Goal: Task Accomplishment & Management: Complete application form

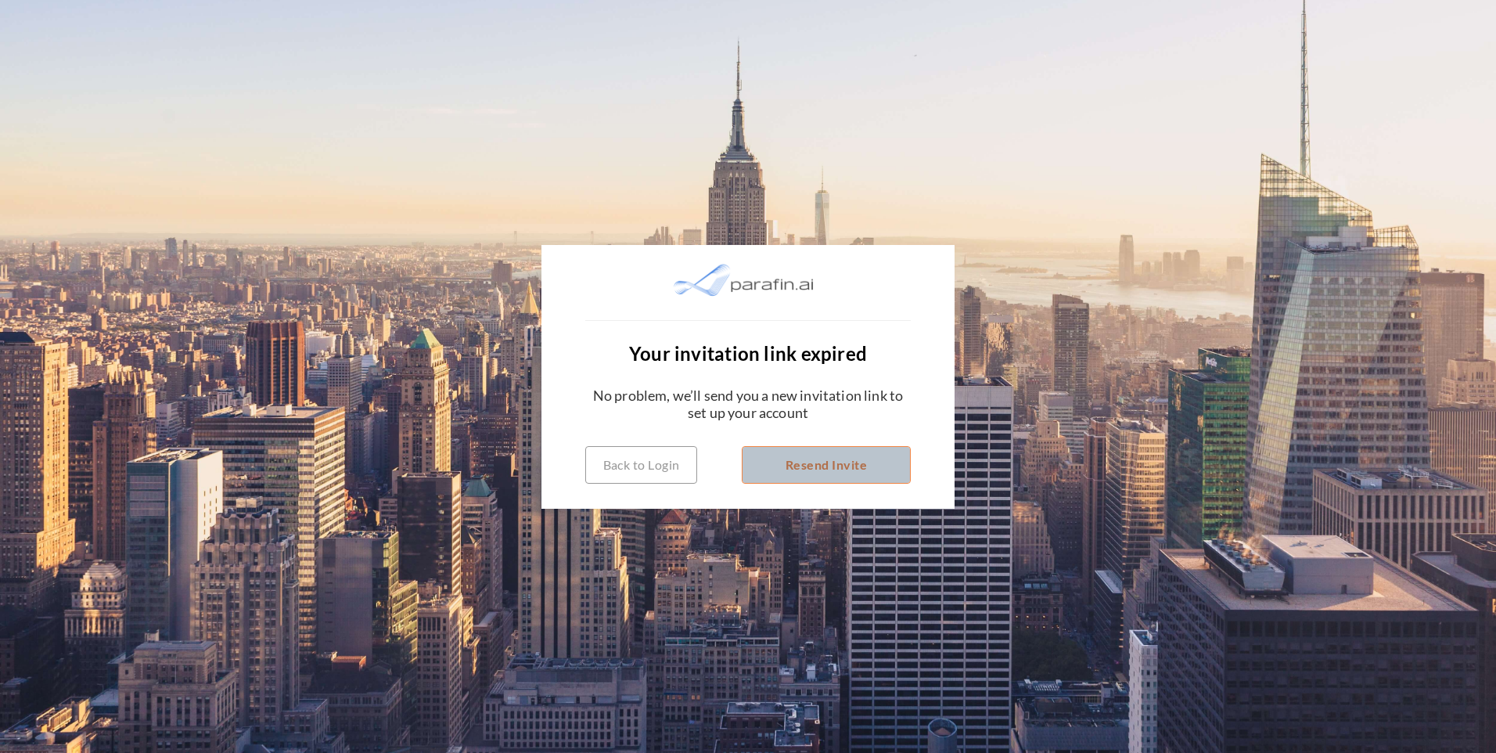
click at [820, 471] on button "Resend Invite" at bounding box center [826, 465] width 169 height 38
click at [841, 472] on button "Resend Invite" at bounding box center [826, 465] width 169 height 38
click at [779, 469] on button "Resend Invite" at bounding box center [826, 465] width 169 height 38
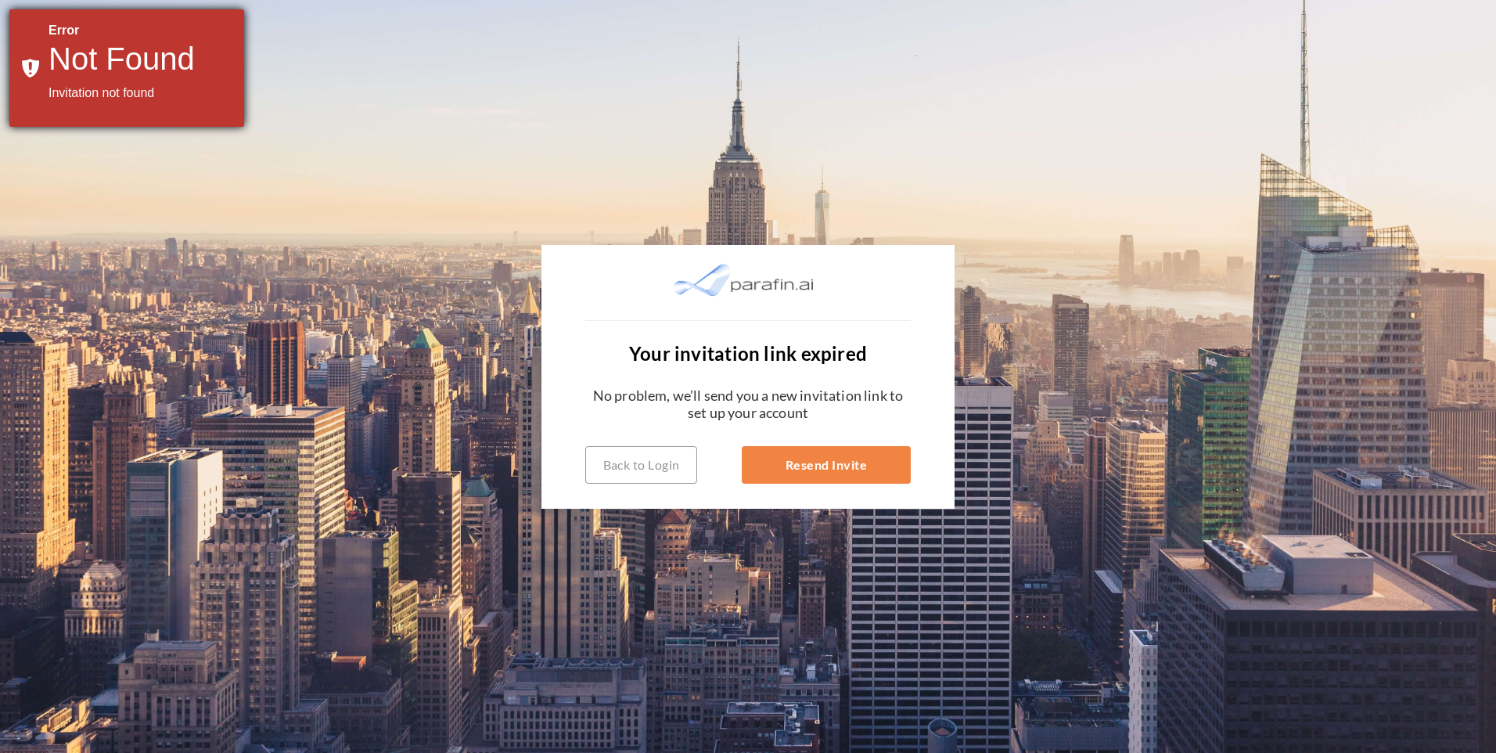
click at [110, 49] on h1 "Not Found" at bounding box center [141, 59] width 184 height 38
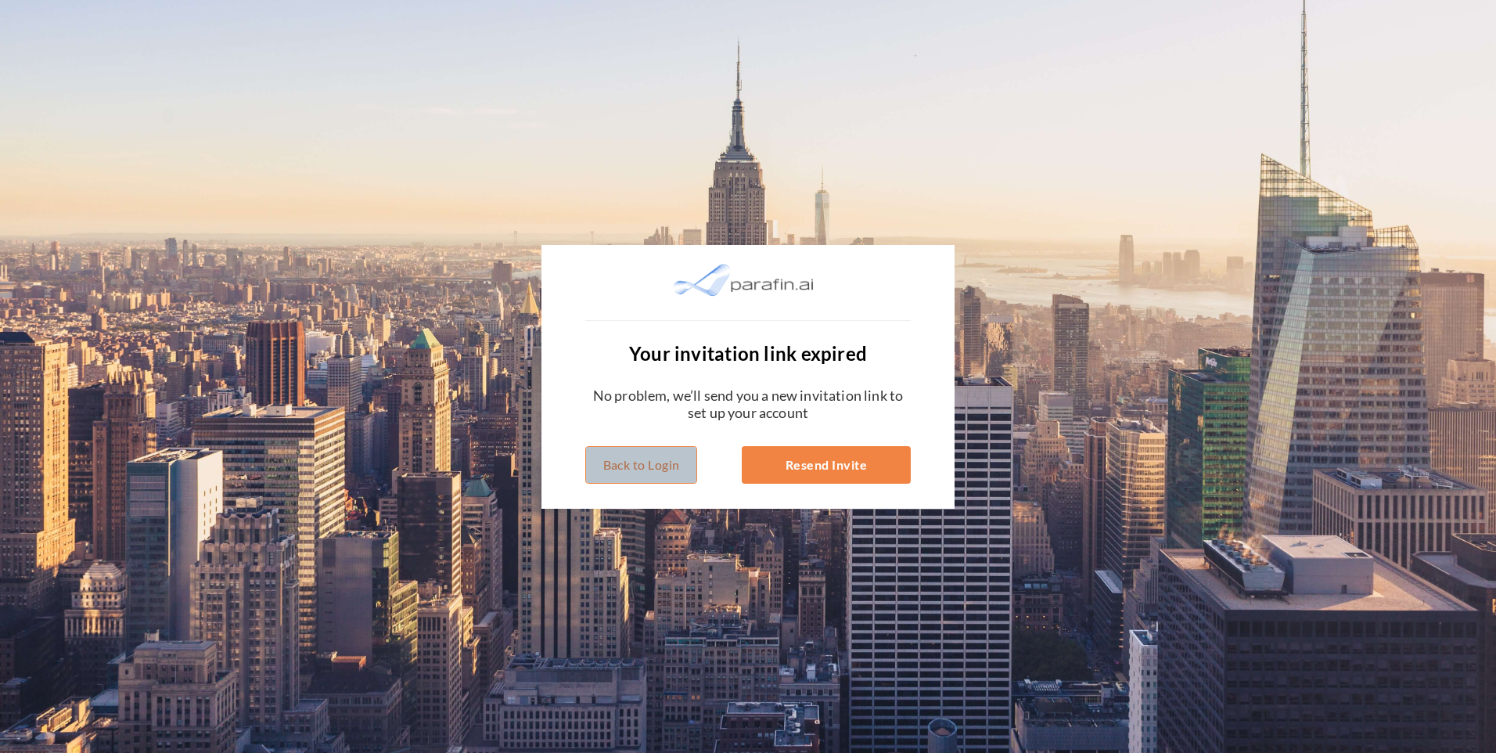
click at [643, 465] on button "Back to Login" at bounding box center [641, 465] width 112 height 38
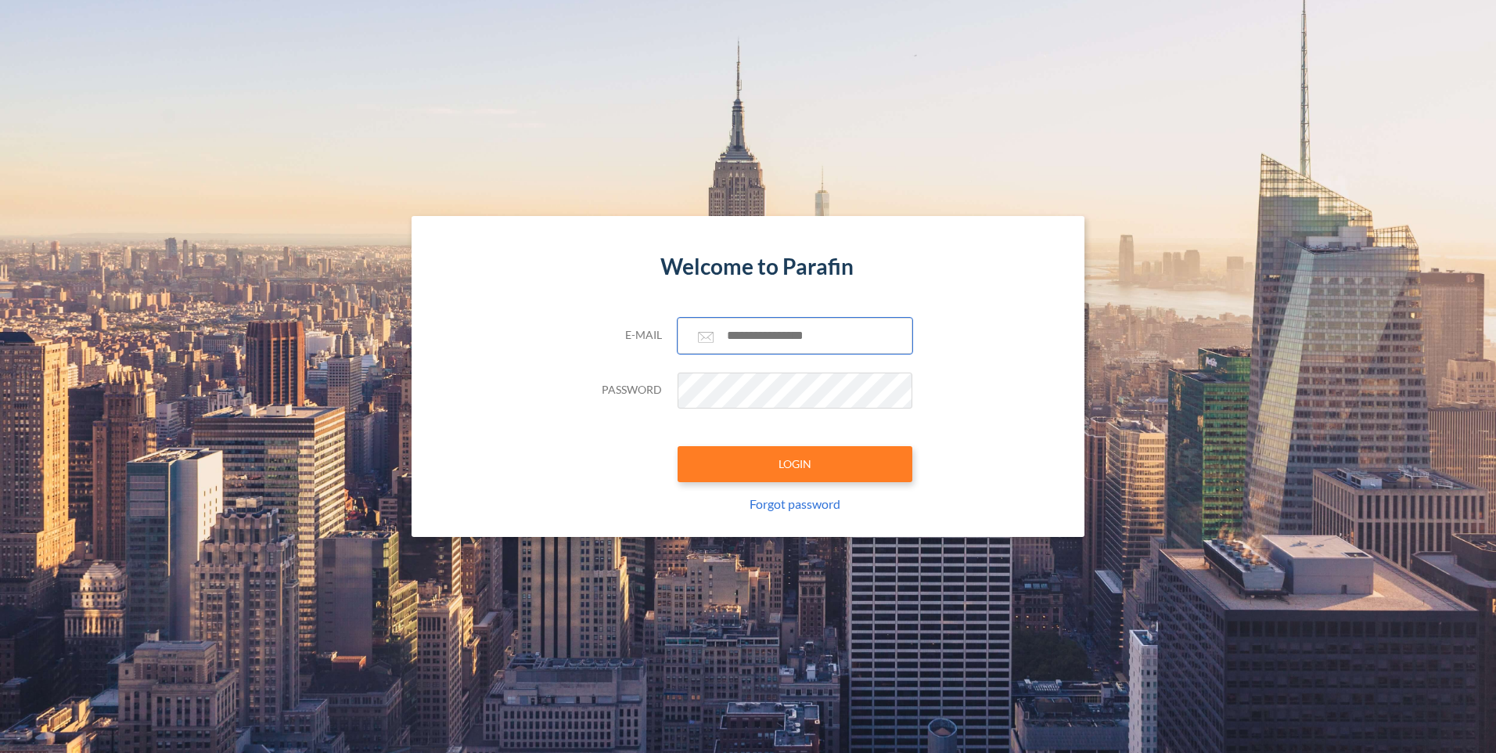
click at [721, 333] on input "text" at bounding box center [795, 336] width 235 height 36
type input "**********"
click at [822, 508] on link "Forgot password" at bounding box center [795, 503] width 91 height 15
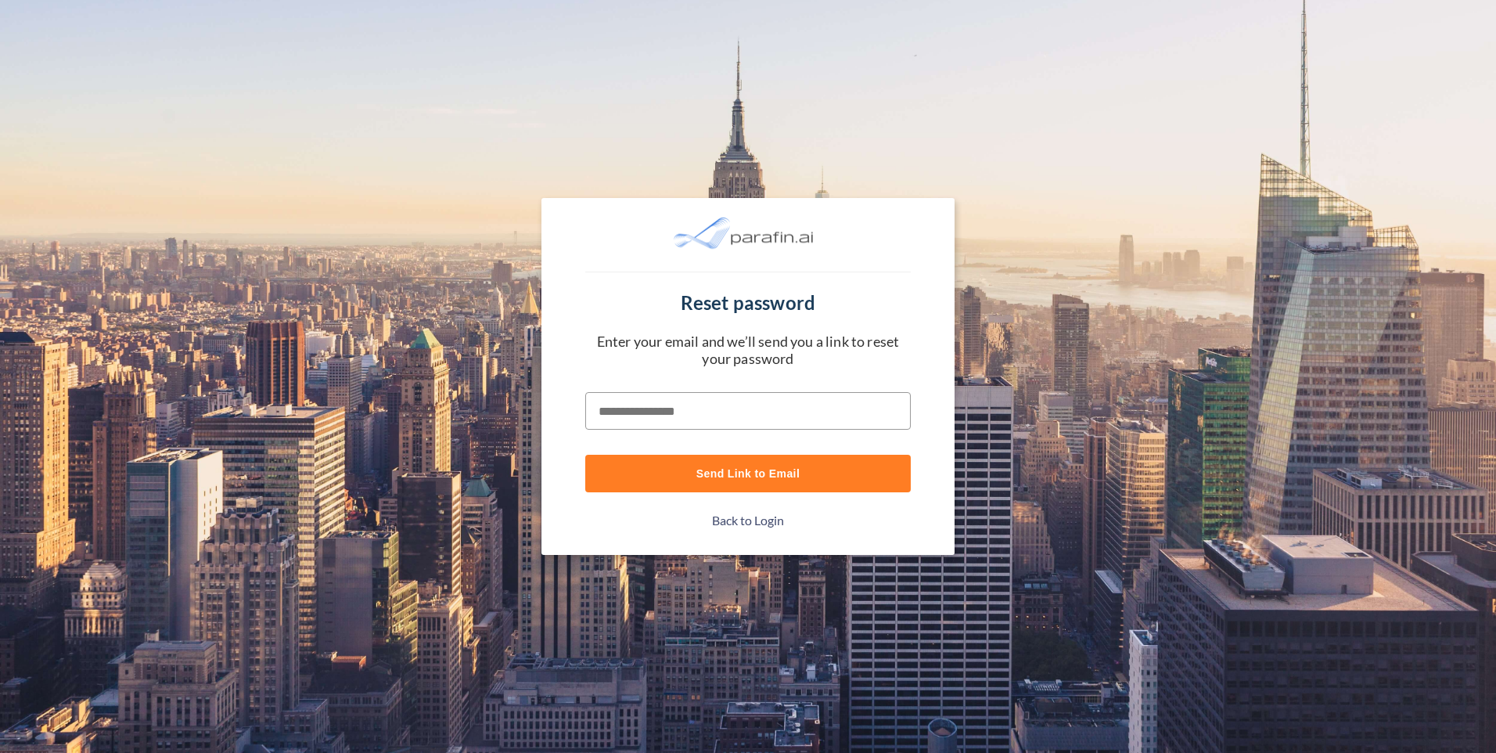
click at [749, 418] on input "text" at bounding box center [748, 411] width 326 height 38
type input "**********"
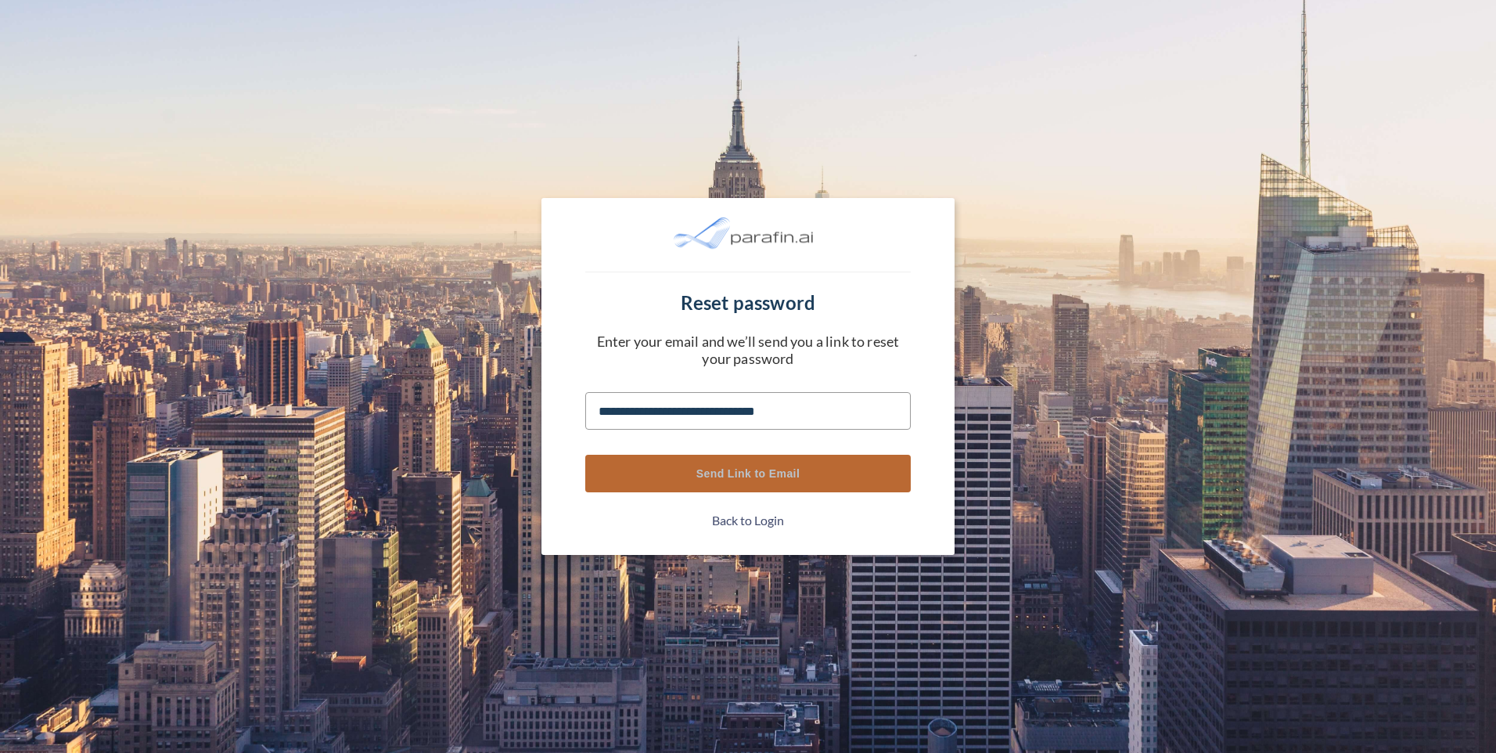
click at [732, 479] on button "Send Link to Email" at bounding box center [748, 474] width 326 height 38
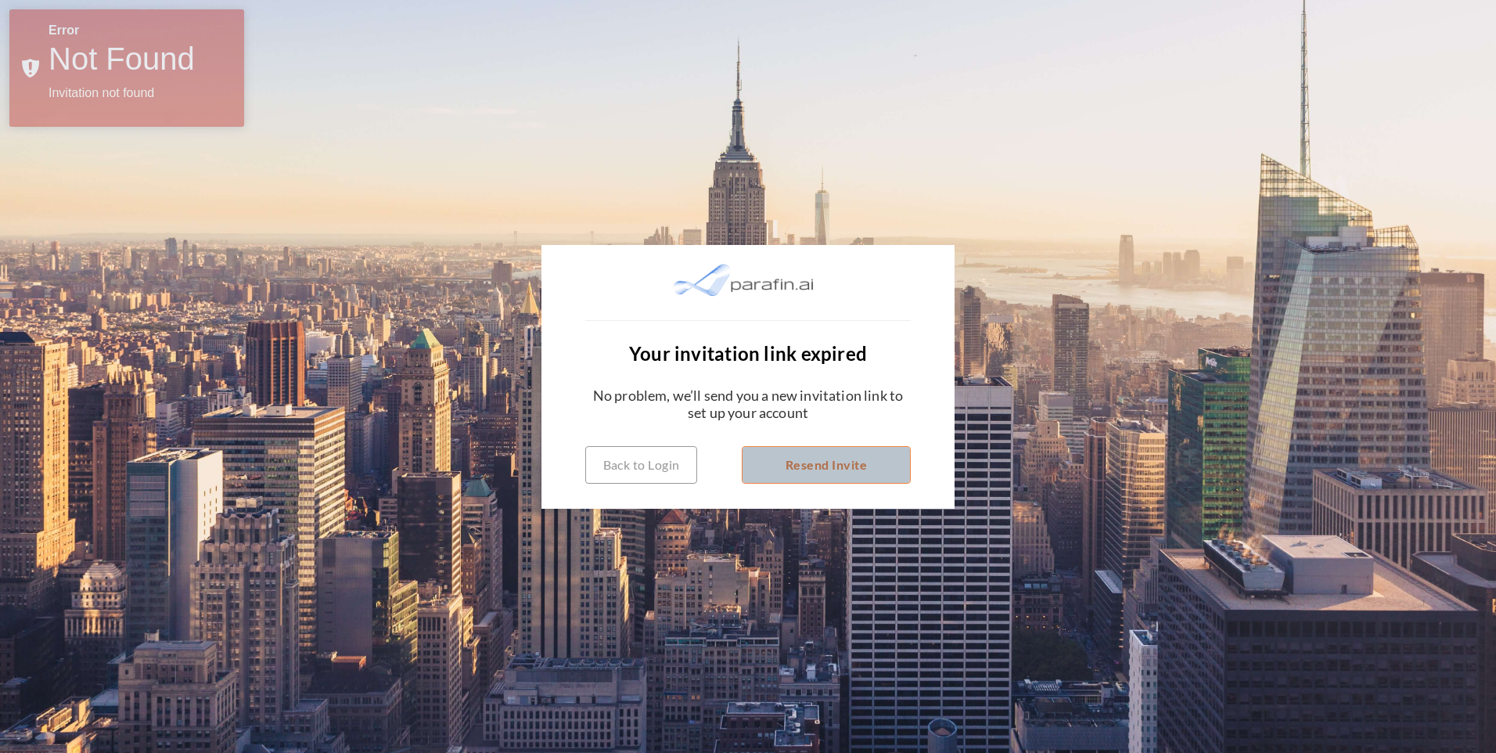
click at [774, 466] on button "Resend Invite" at bounding box center [826, 465] width 169 height 38
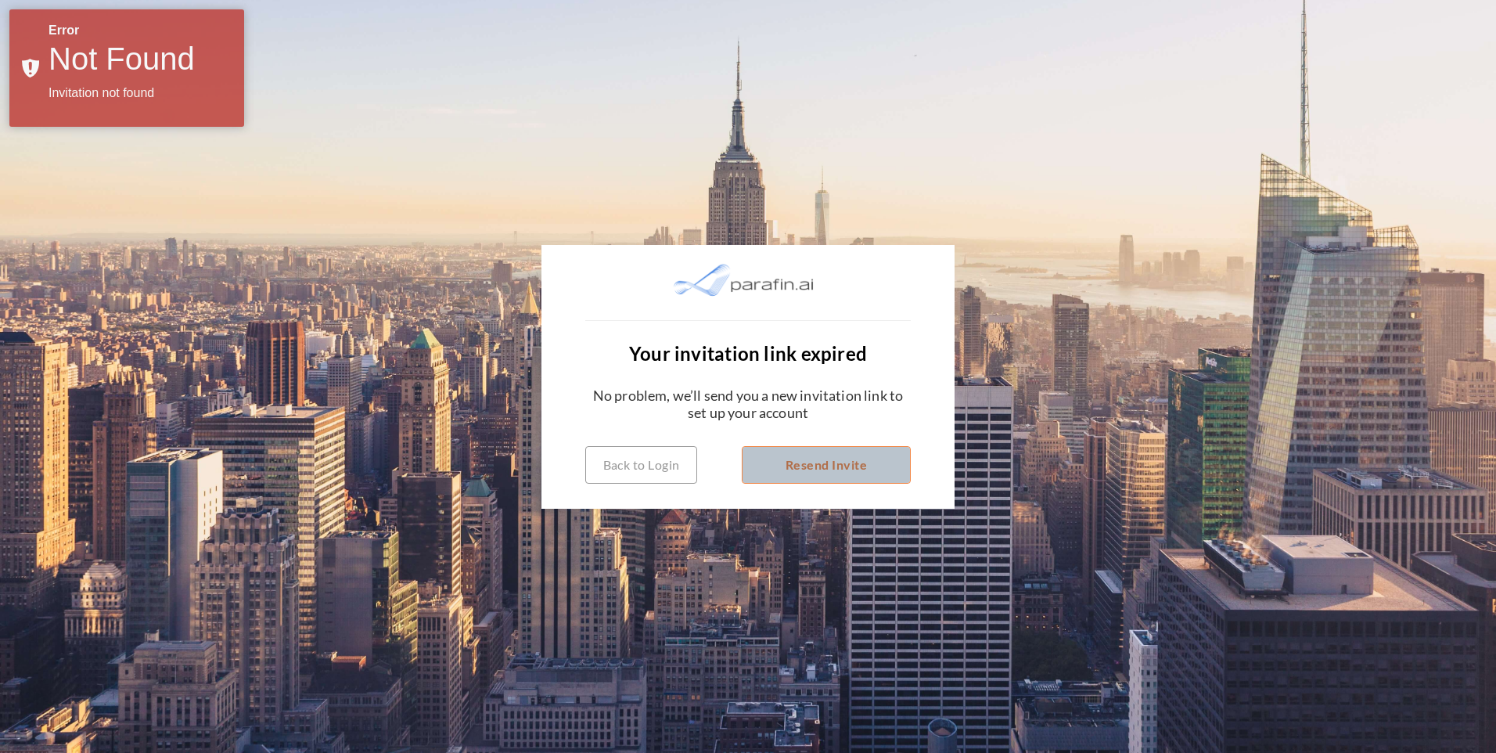
click at [774, 466] on button "Resend Invite" at bounding box center [826, 465] width 169 height 38
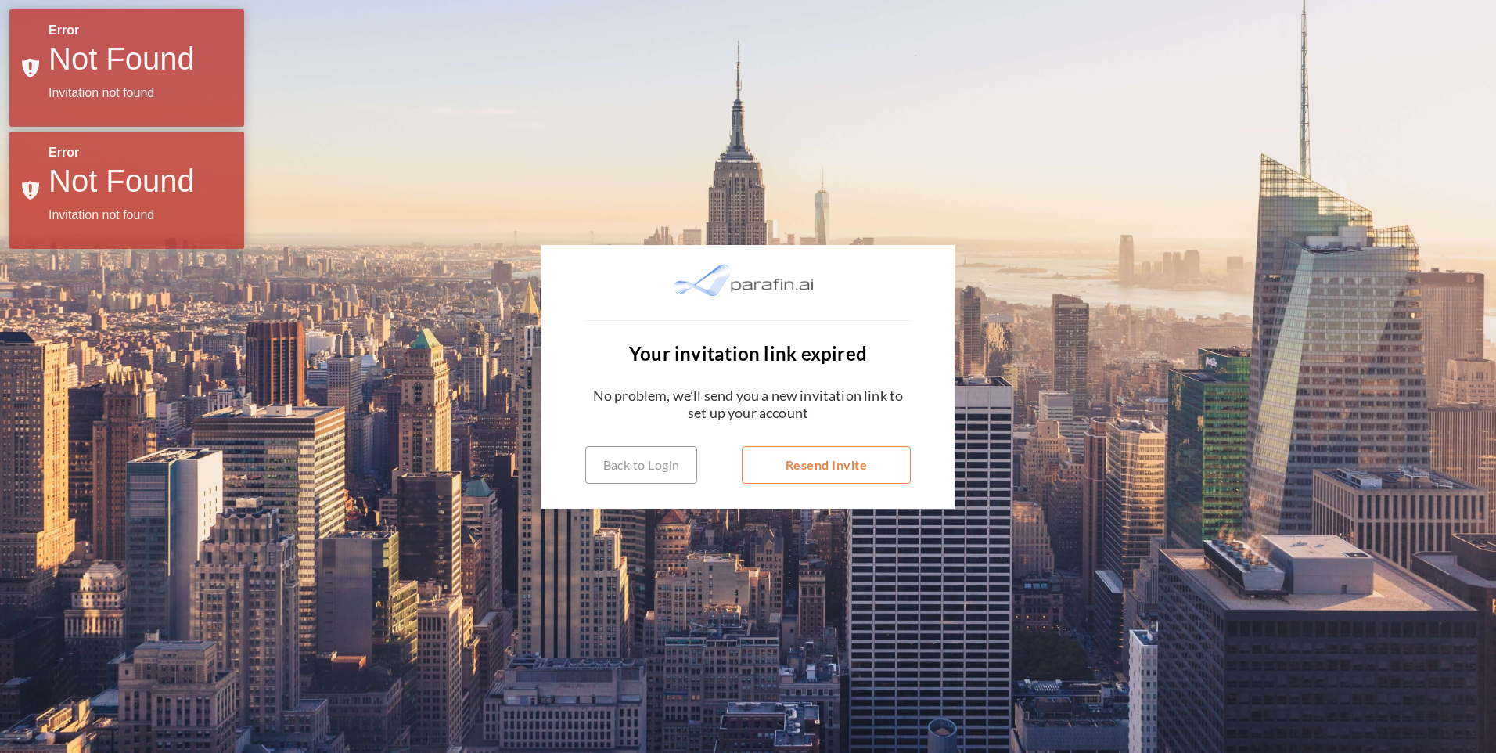
click at [814, 462] on button "Resend Invite" at bounding box center [826, 465] width 169 height 38
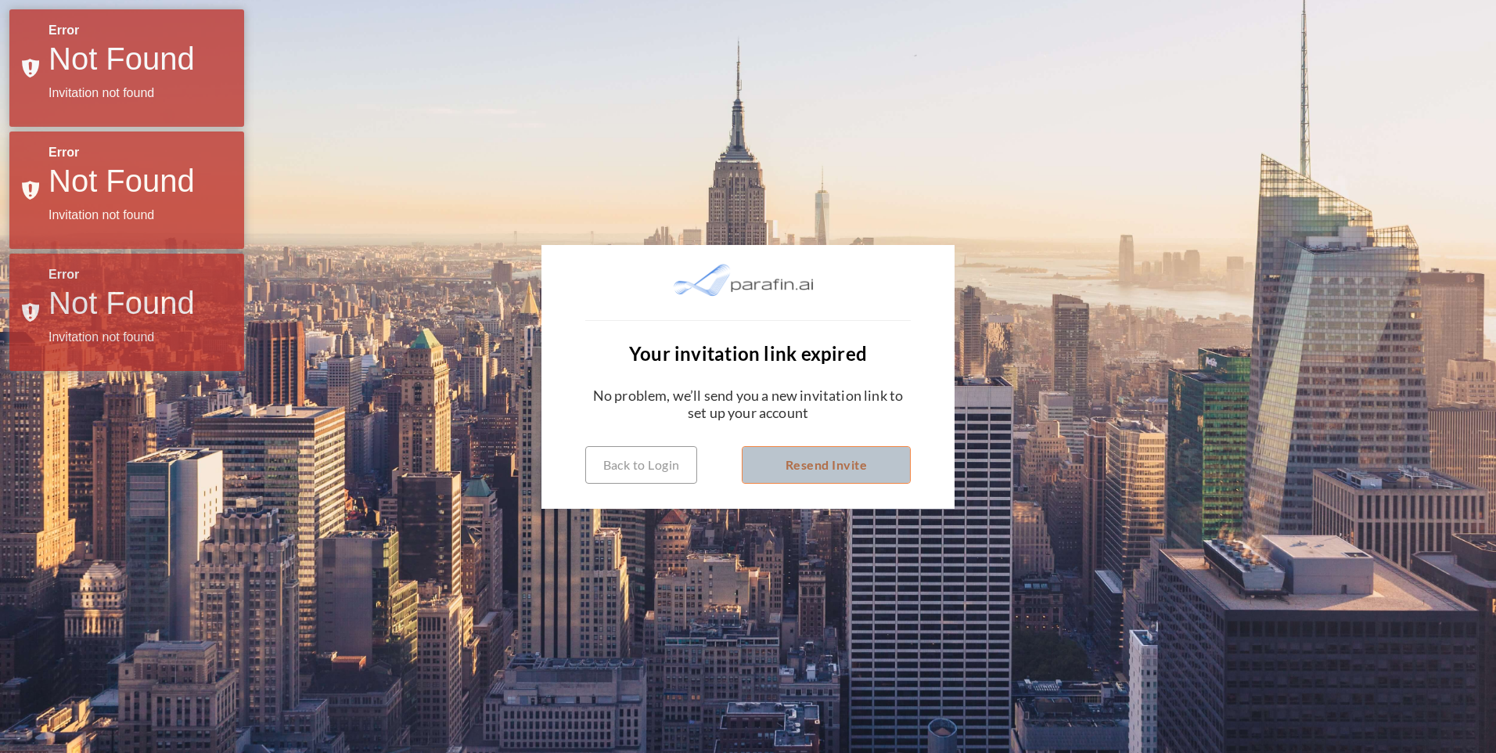
click at [814, 462] on button "Resend Invite" at bounding box center [826, 465] width 169 height 38
click at [814, 462] on div "Back to Login Loading..." at bounding box center [748, 465] width 326 height 38
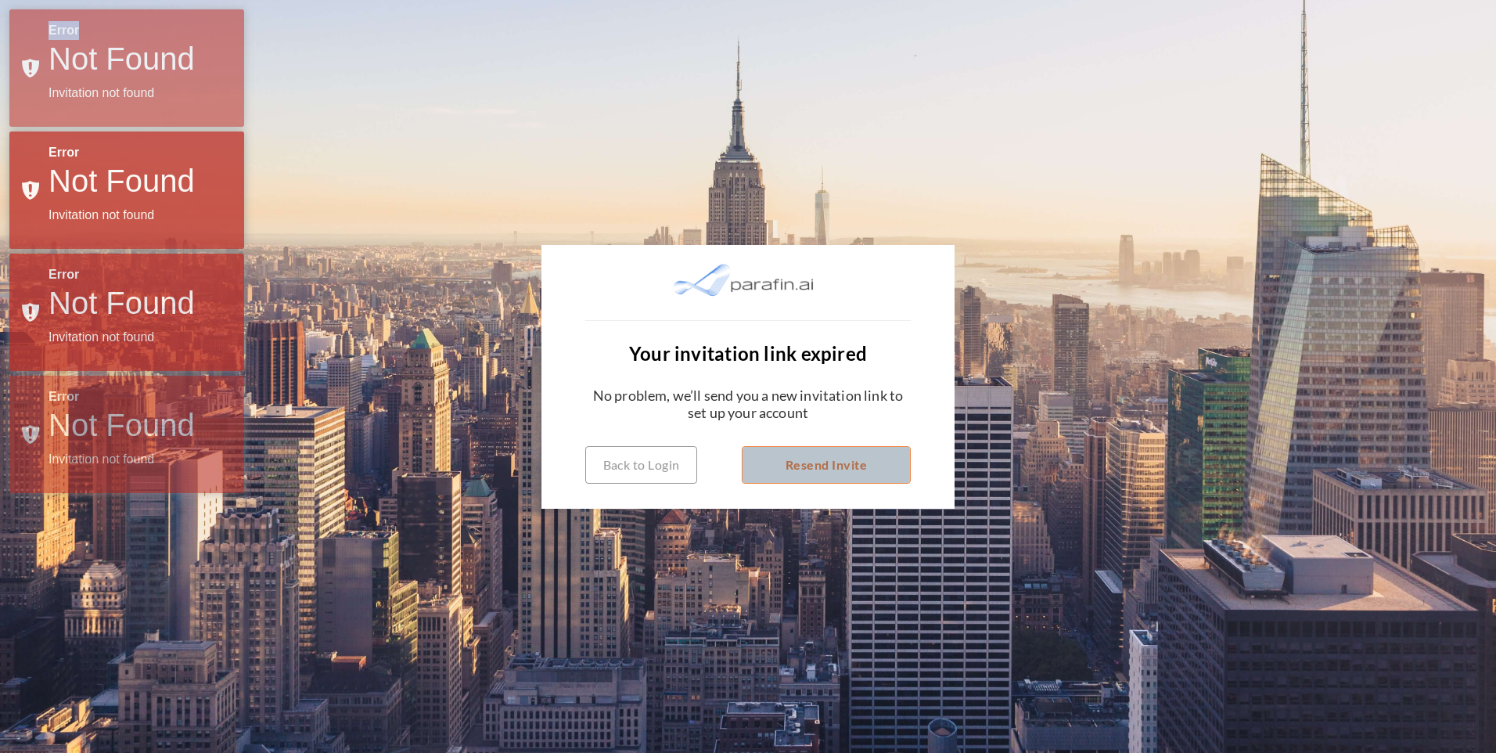
click at [814, 462] on button "Resend Invite" at bounding box center [826, 465] width 169 height 38
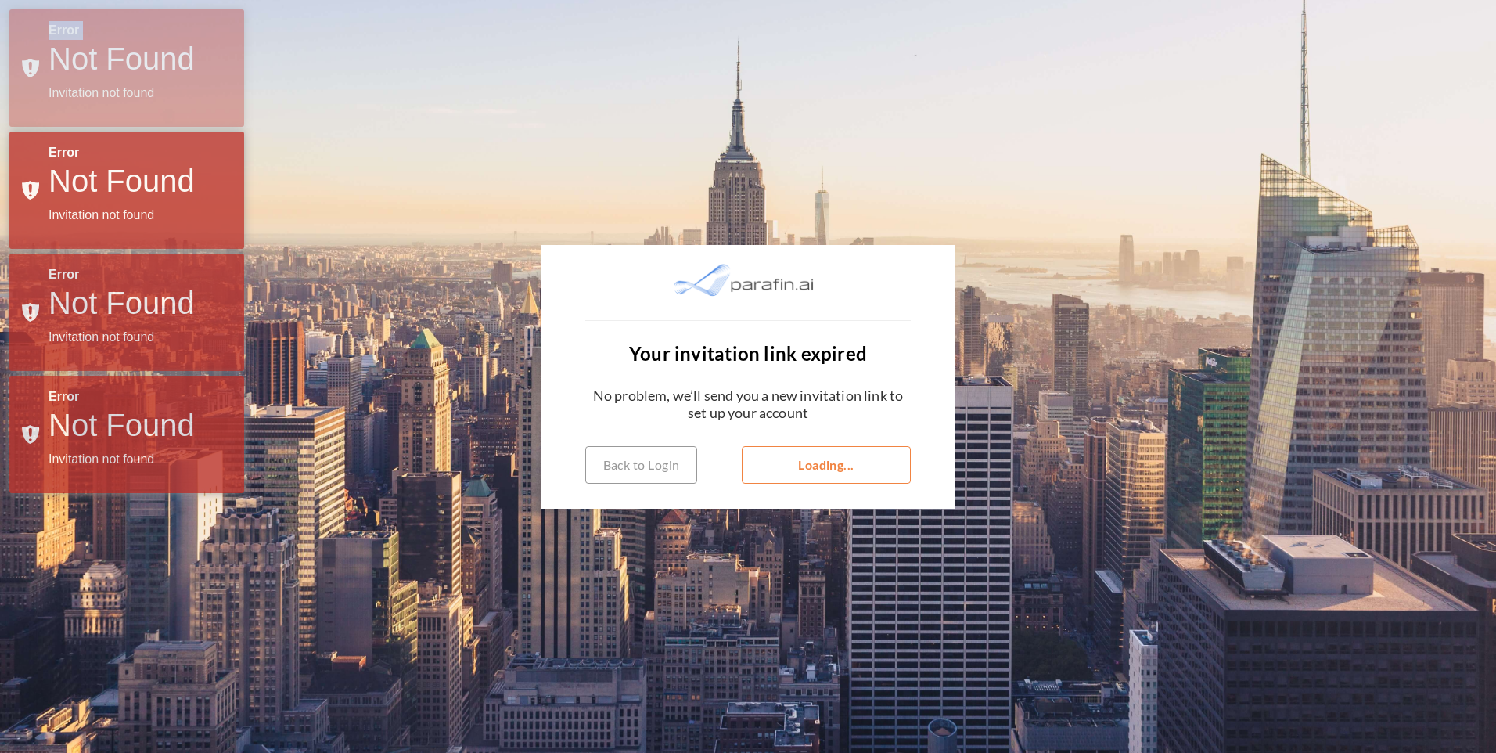
click at [814, 462] on div "Back to Login Loading..." at bounding box center [748, 465] width 326 height 38
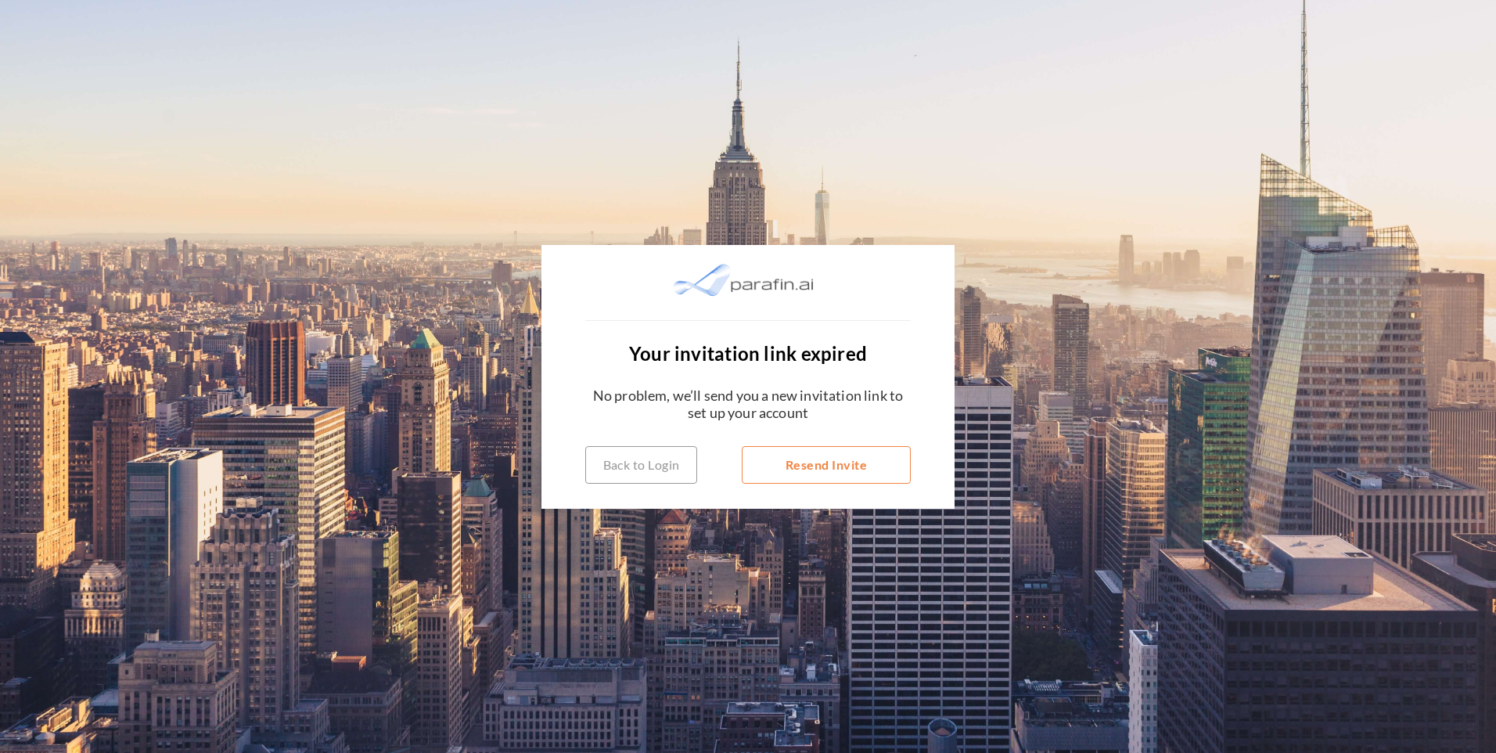
click at [831, 470] on button "Resend Invite" at bounding box center [826, 465] width 169 height 38
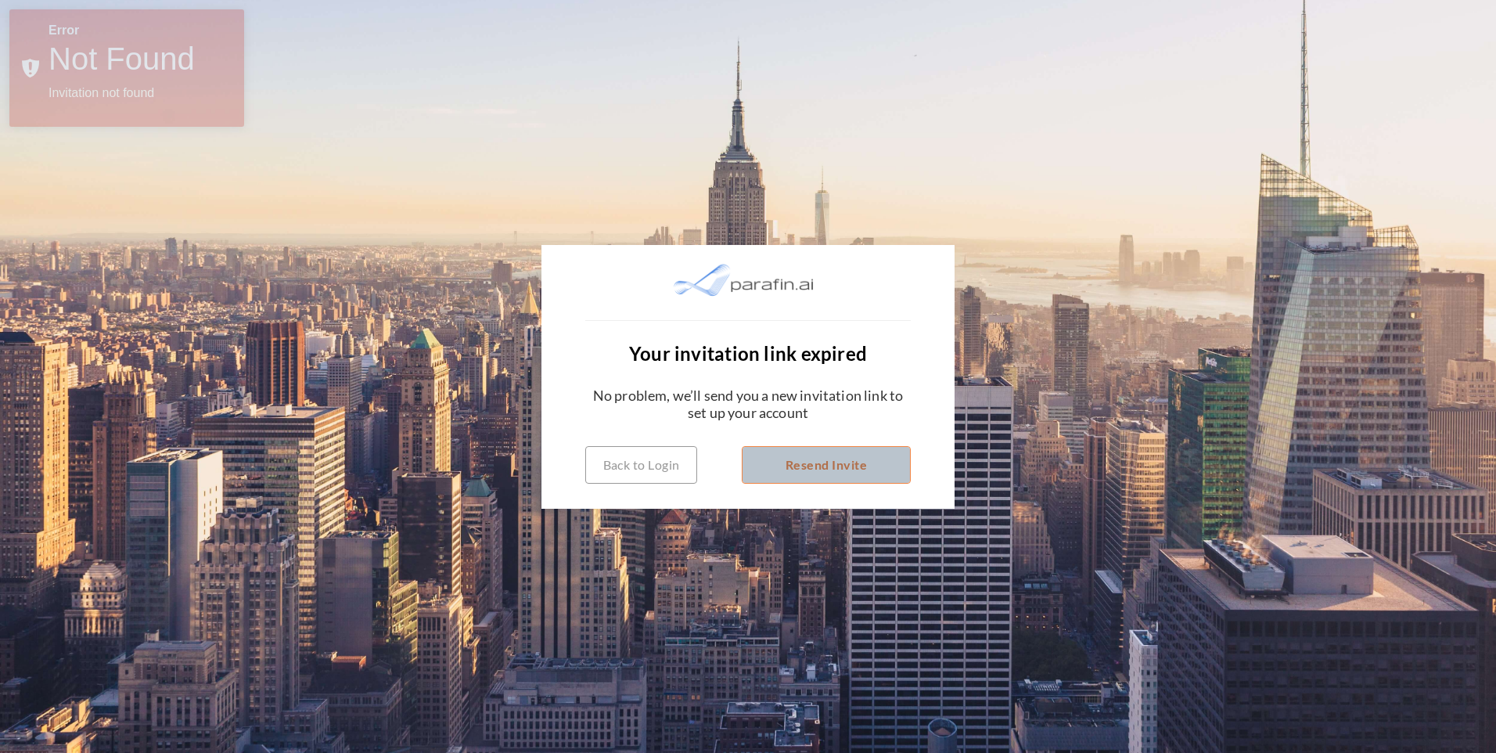
click at [811, 469] on button "Resend Invite" at bounding box center [826, 465] width 169 height 38
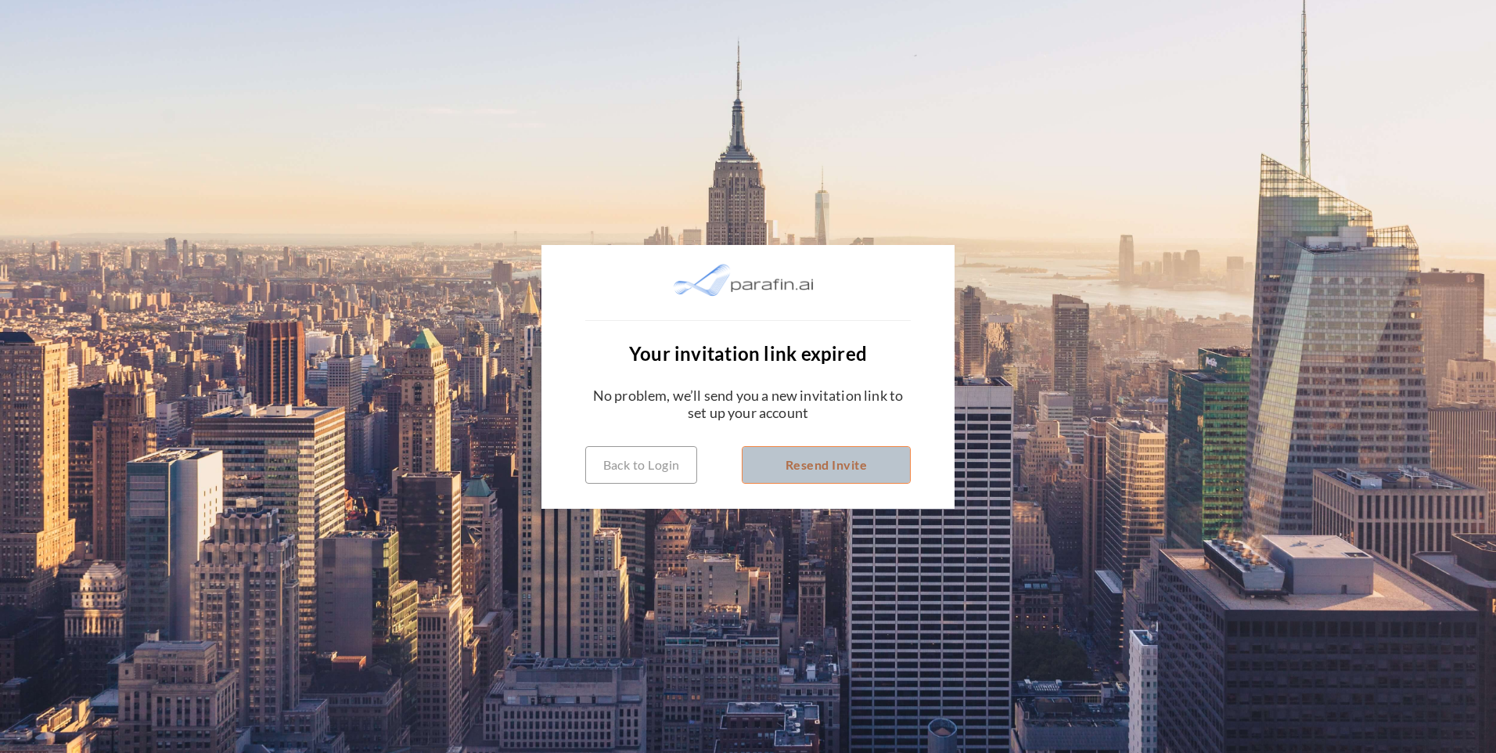
click at [821, 469] on button "Resend Invite" at bounding box center [826, 465] width 169 height 38
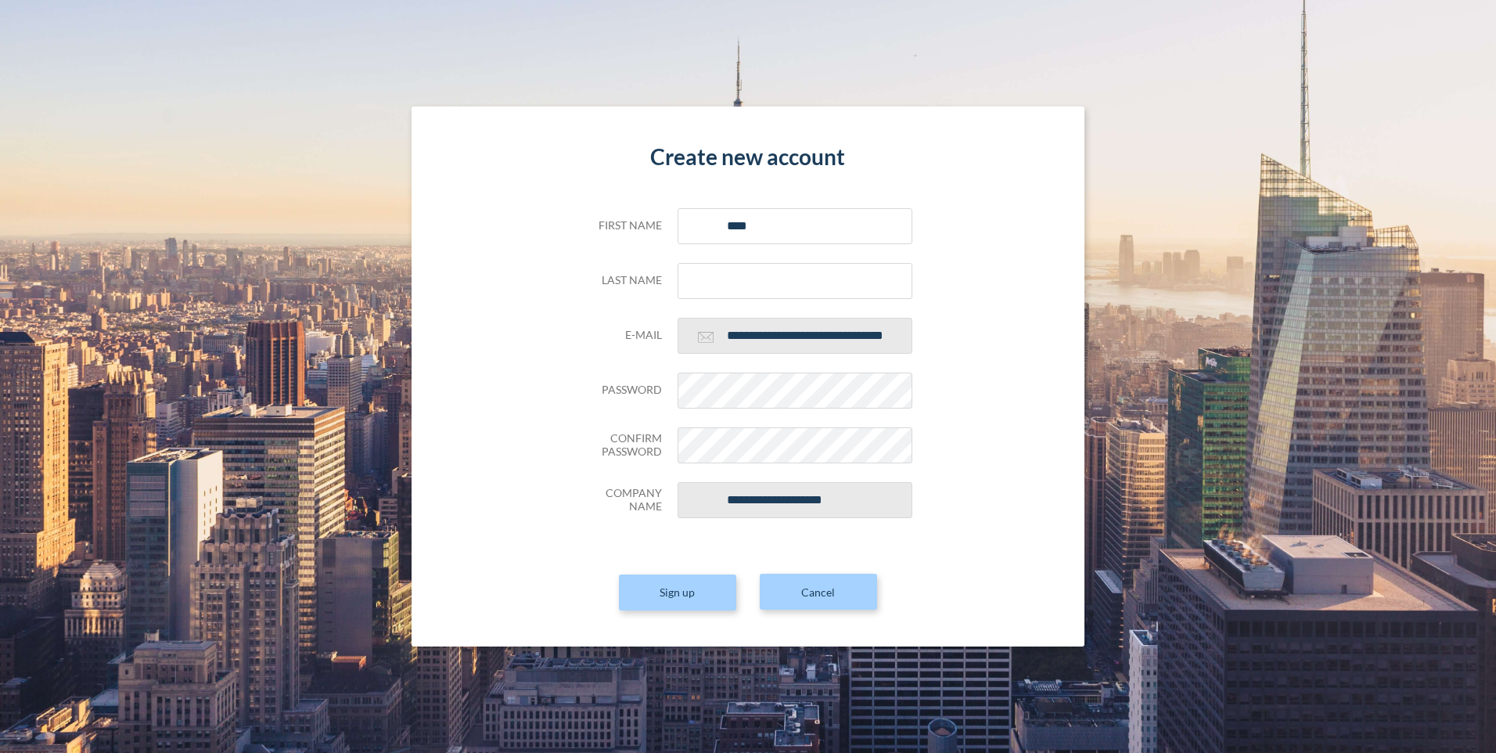
type input "****"
click at [693, 286] on input "text" at bounding box center [795, 281] width 235 height 36
type input "********"
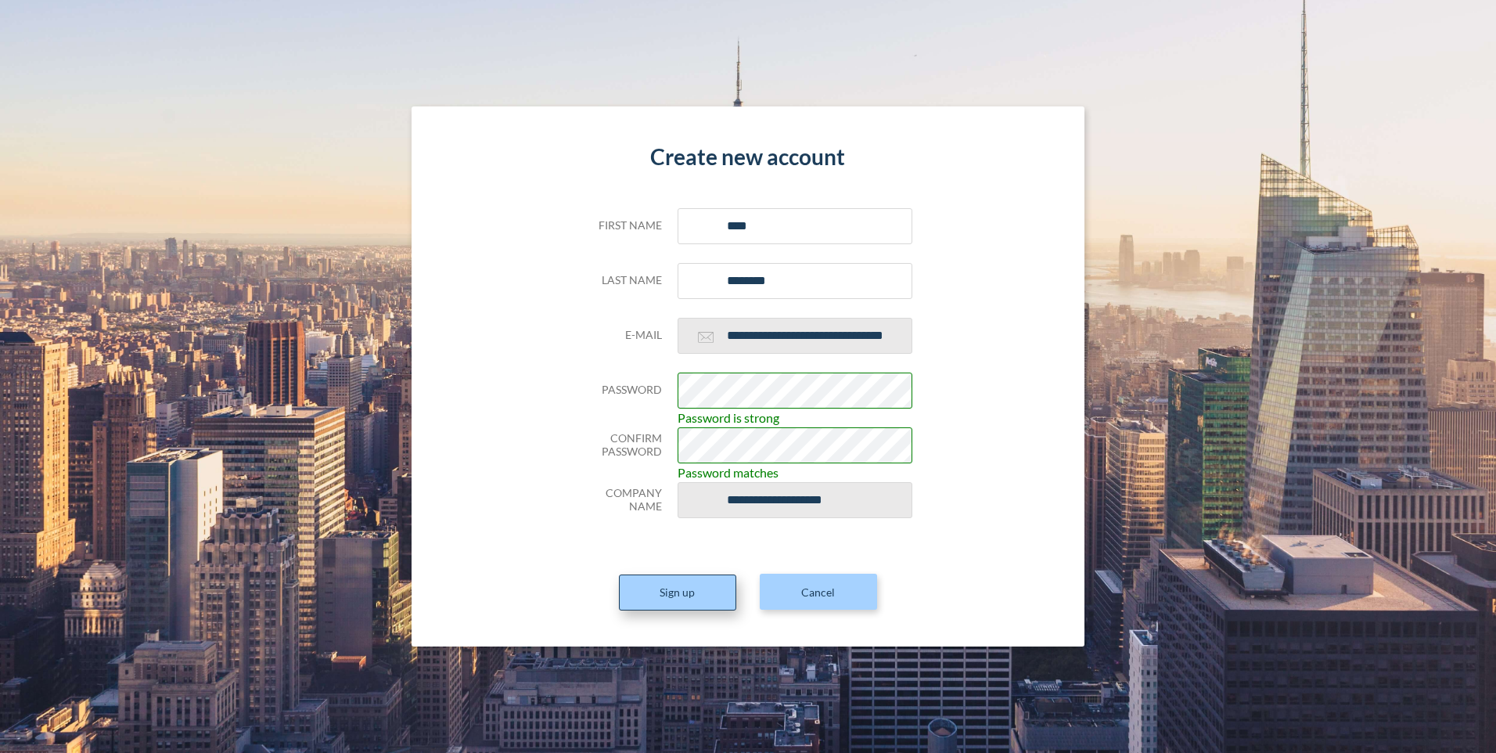
click at [671, 592] on button "Sign up" at bounding box center [677, 592] width 117 height 36
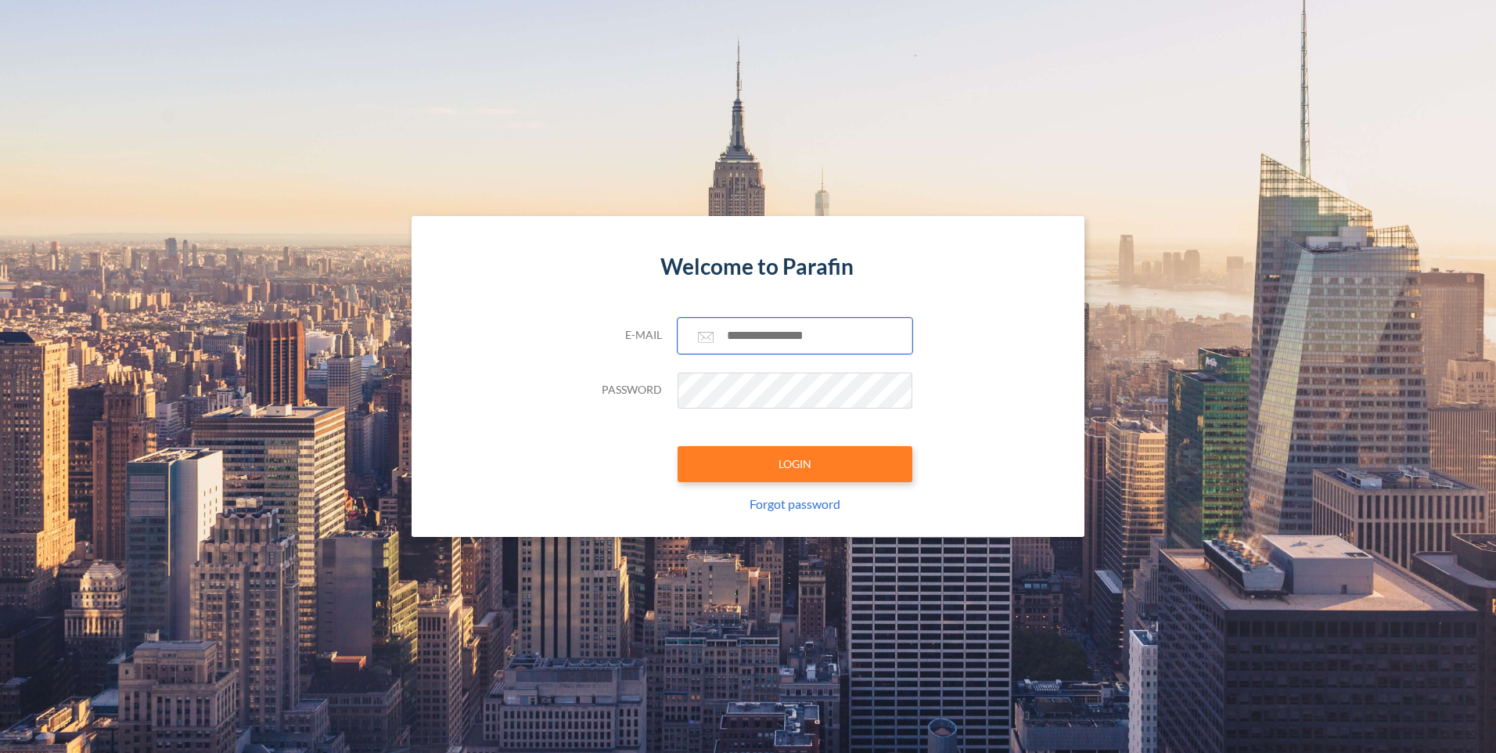
click at [756, 336] on input "text" at bounding box center [795, 336] width 235 height 36
type input "**********"
click at [678, 446] on button "LOGIN" at bounding box center [795, 464] width 235 height 36
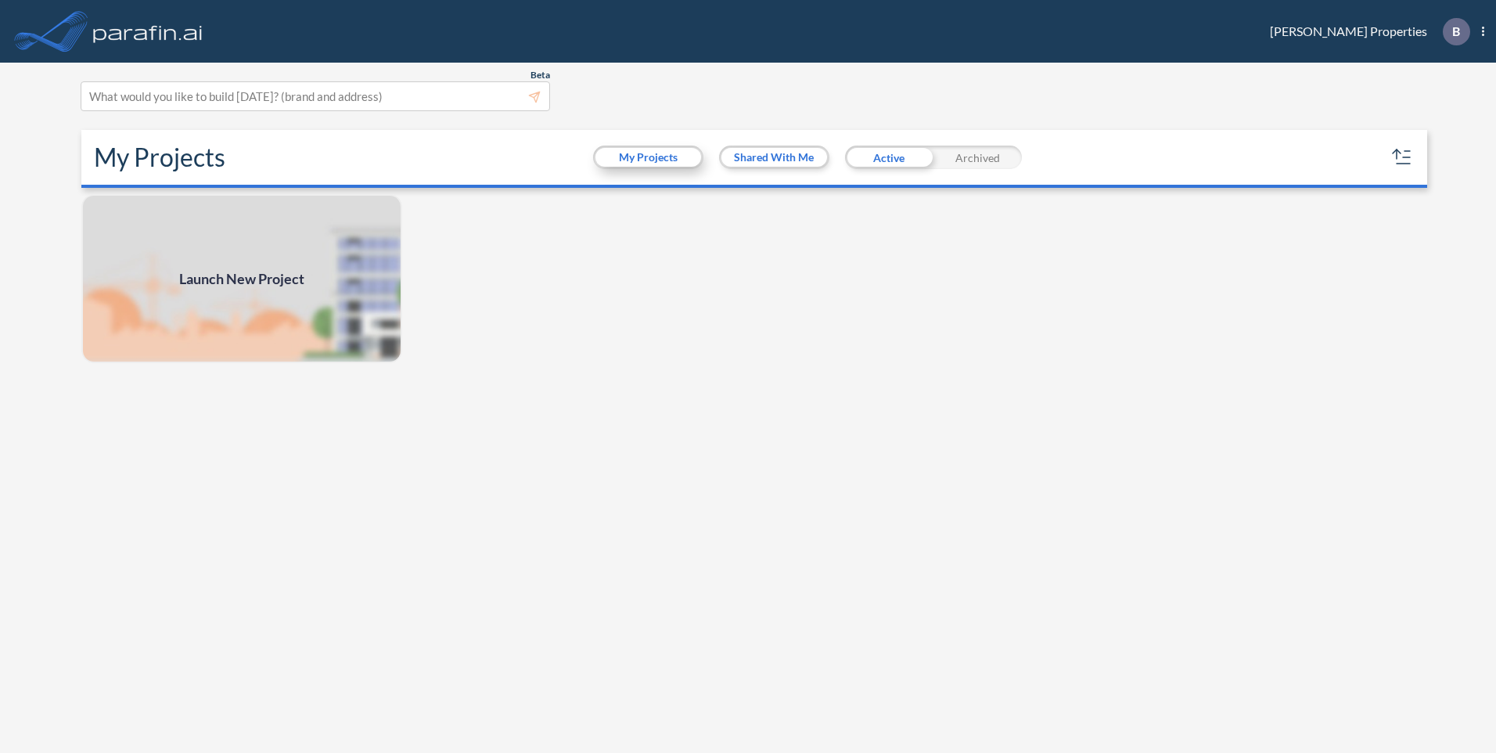
click at [631, 159] on button "My Projects" at bounding box center [648, 157] width 106 height 19
